Goal: Navigation & Orientation: Find specific page/section

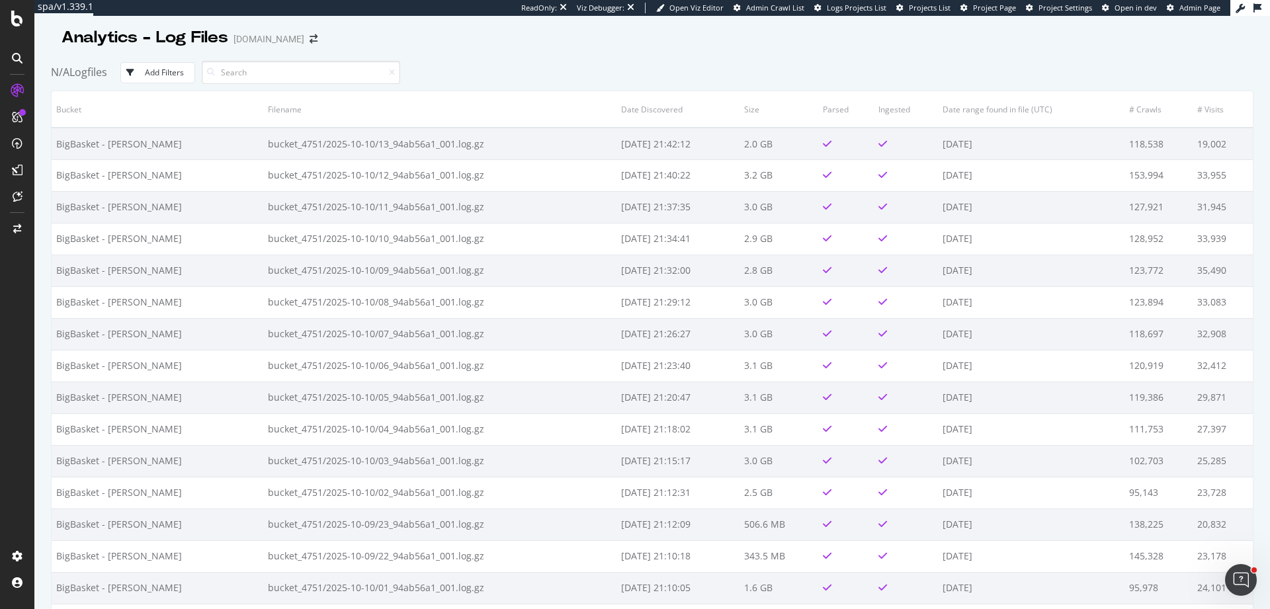
click at [614, 58] on div "N/A Logfiles Add Filters" at bounding box center [652, 72] width 1202 height 36
click at [730, 69] on div "N/A Logfiles Add Filters" at bounding box center [652, 72] width 1202 height 36
